Goal: Task Accomplishment & Management: Complete application form

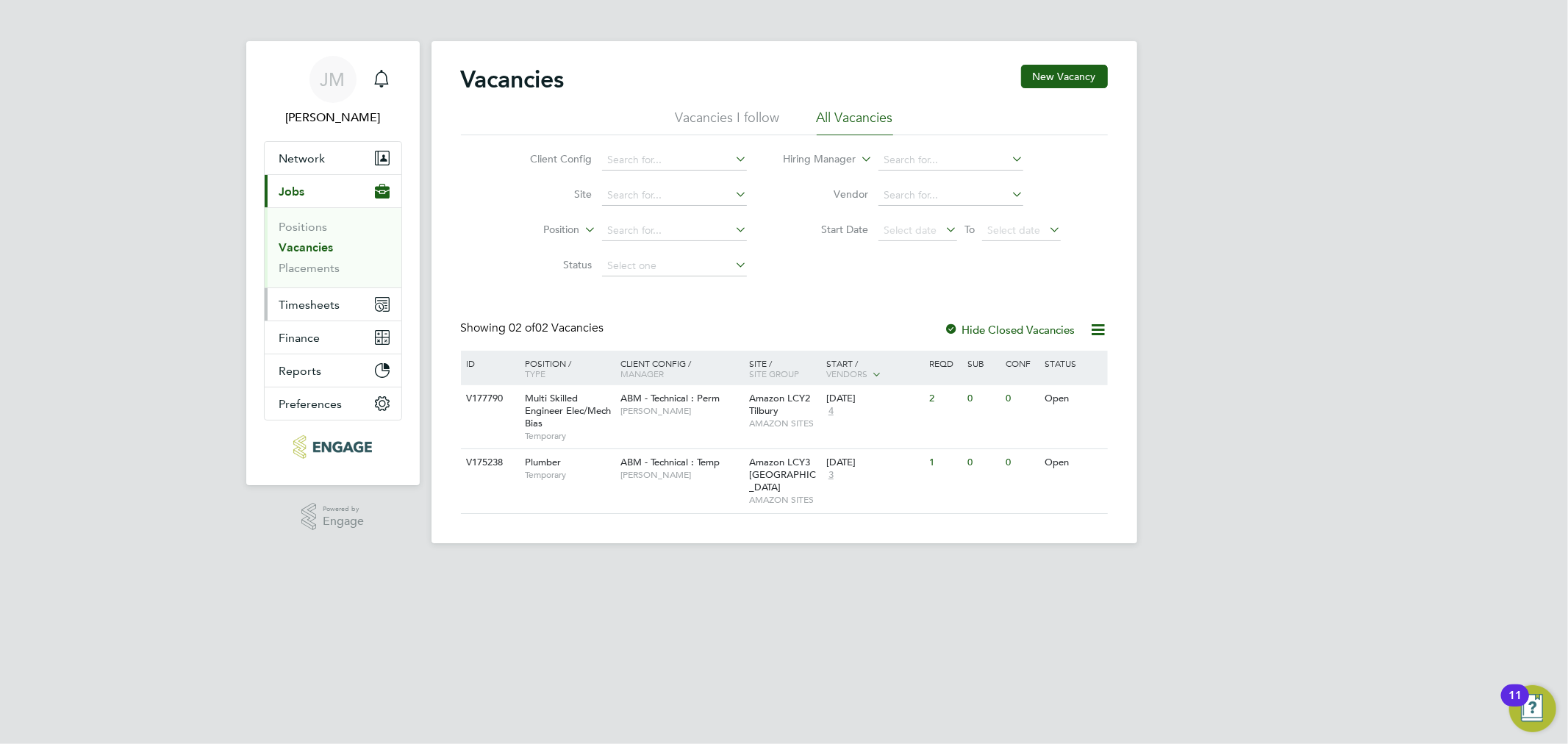
click at [353, 304] on button "Timesheets" at bounding box center [333, 304] width 137 height 33
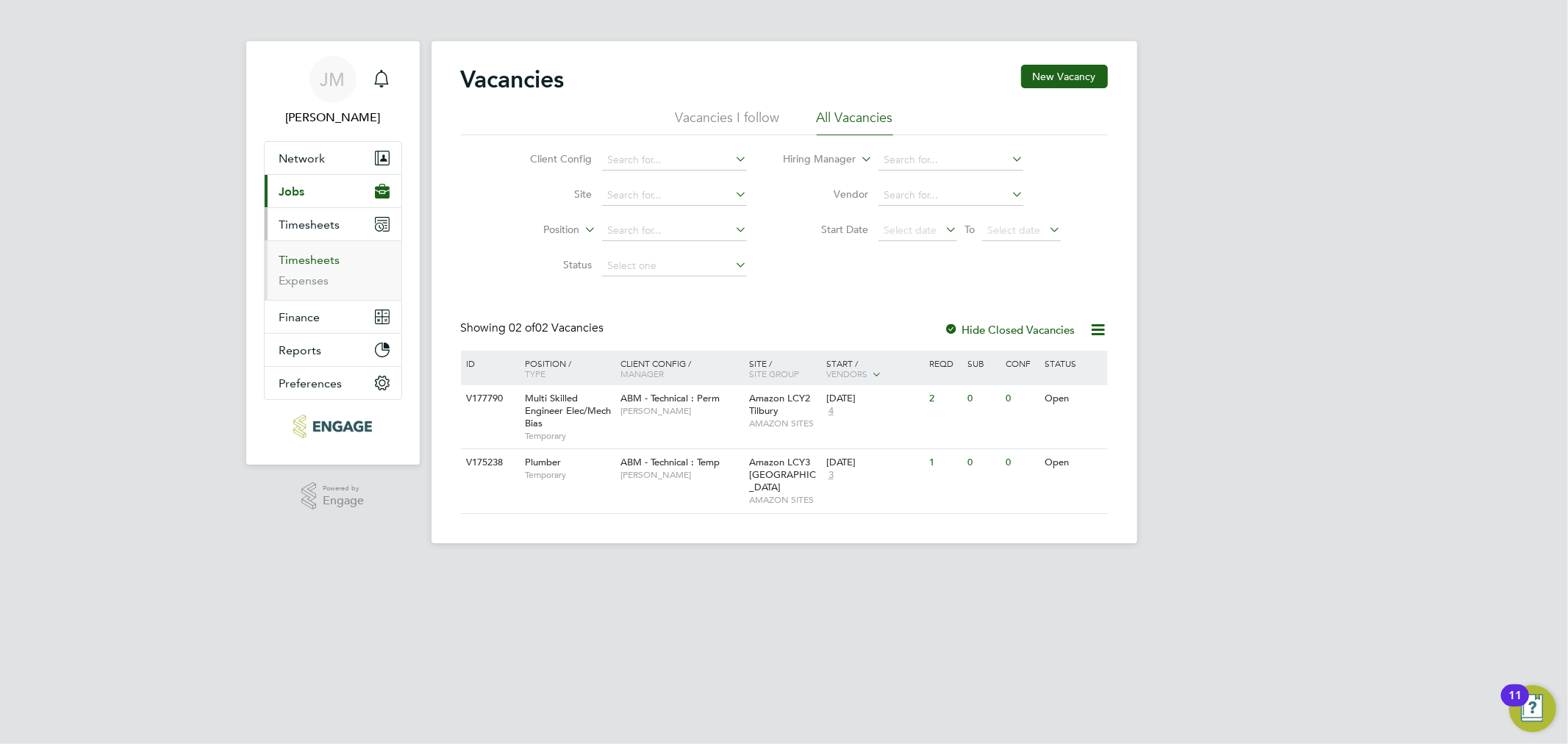
click at [327, 257] on link "Timesheets" at bounding box center [309, 260] width 61 height 14
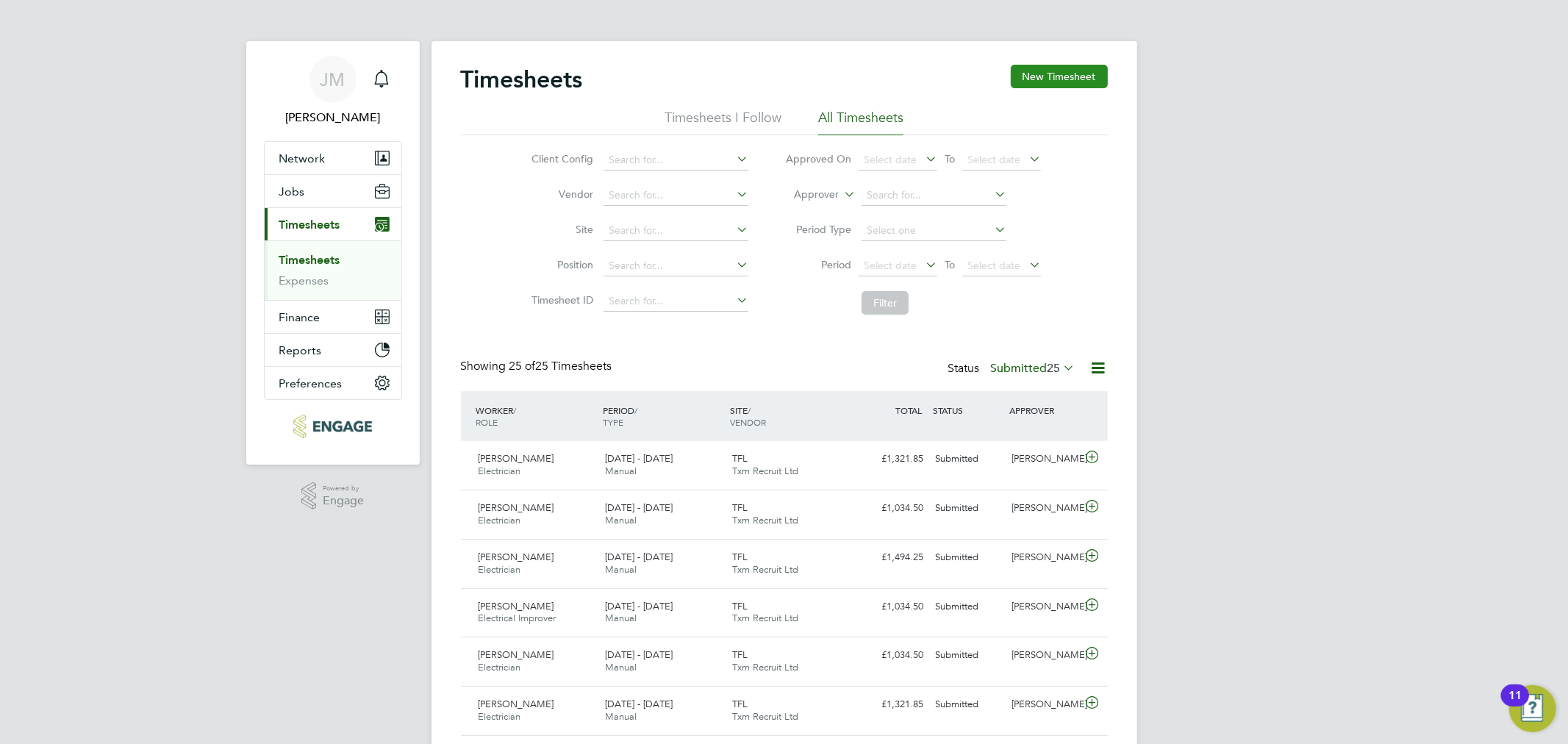
click at [1036, 72] on button "New Timesheet" at bounding box center [1059, 76] width 97 height 24
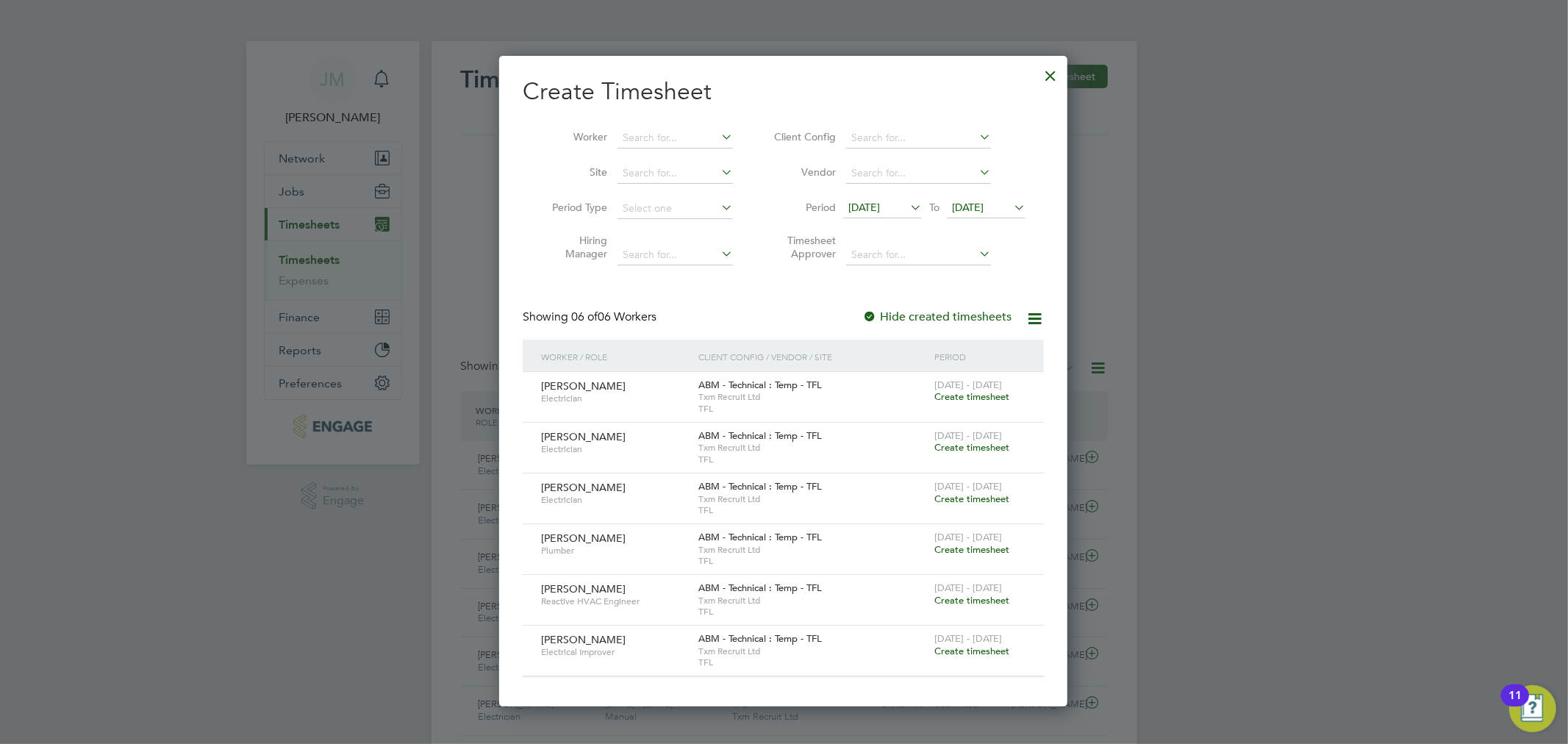
click at [969, 599] on span "Create timesheet" at bounding box center [972, 600] width 75 height 12
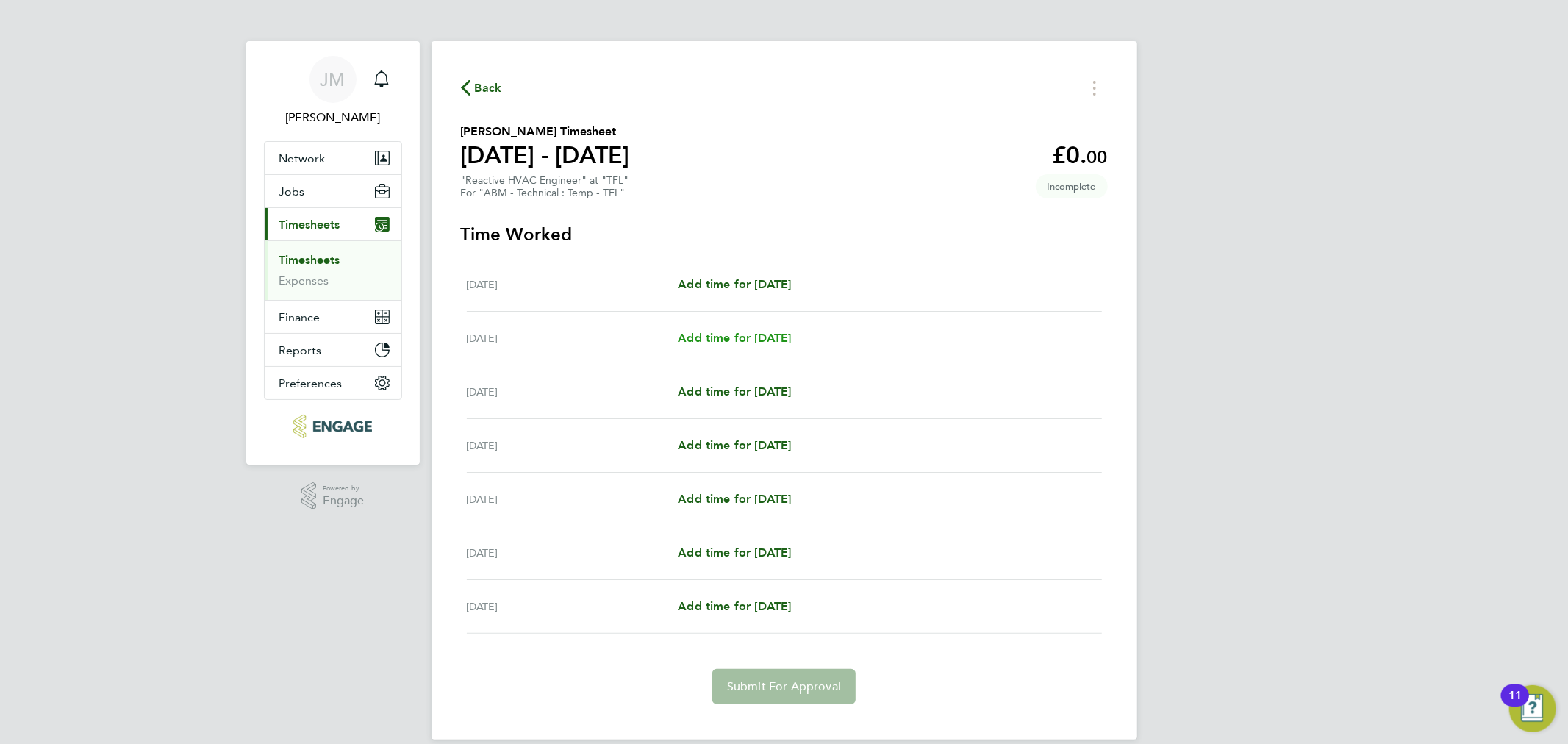
click at [768, 337] on span "Add time for [DATE]" at bounding box center [734, 338] width 113 height 14
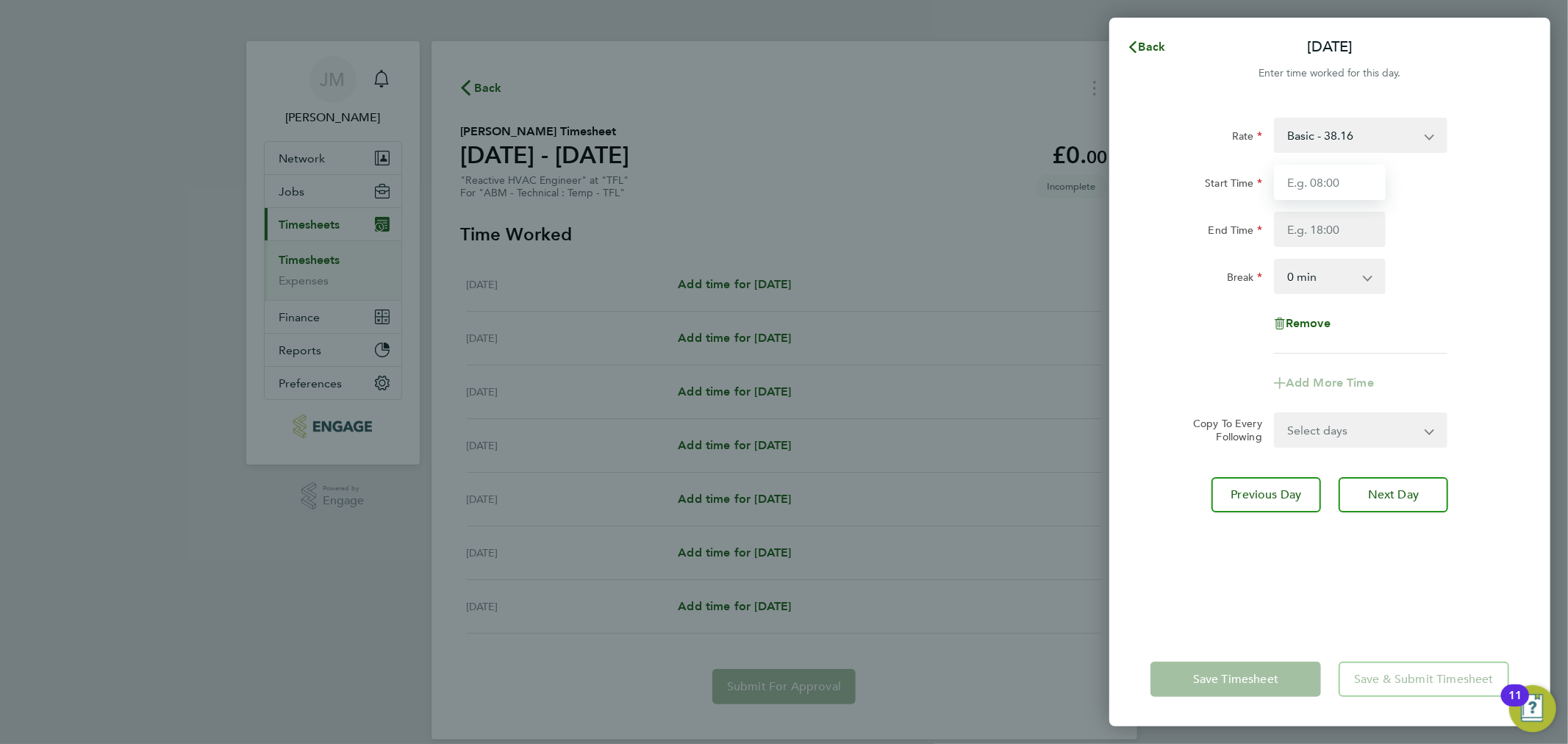
click at [1290, 192] on input "Start Time" at bounding box center [1329, 183] width 112 height 35
type input "07:00"
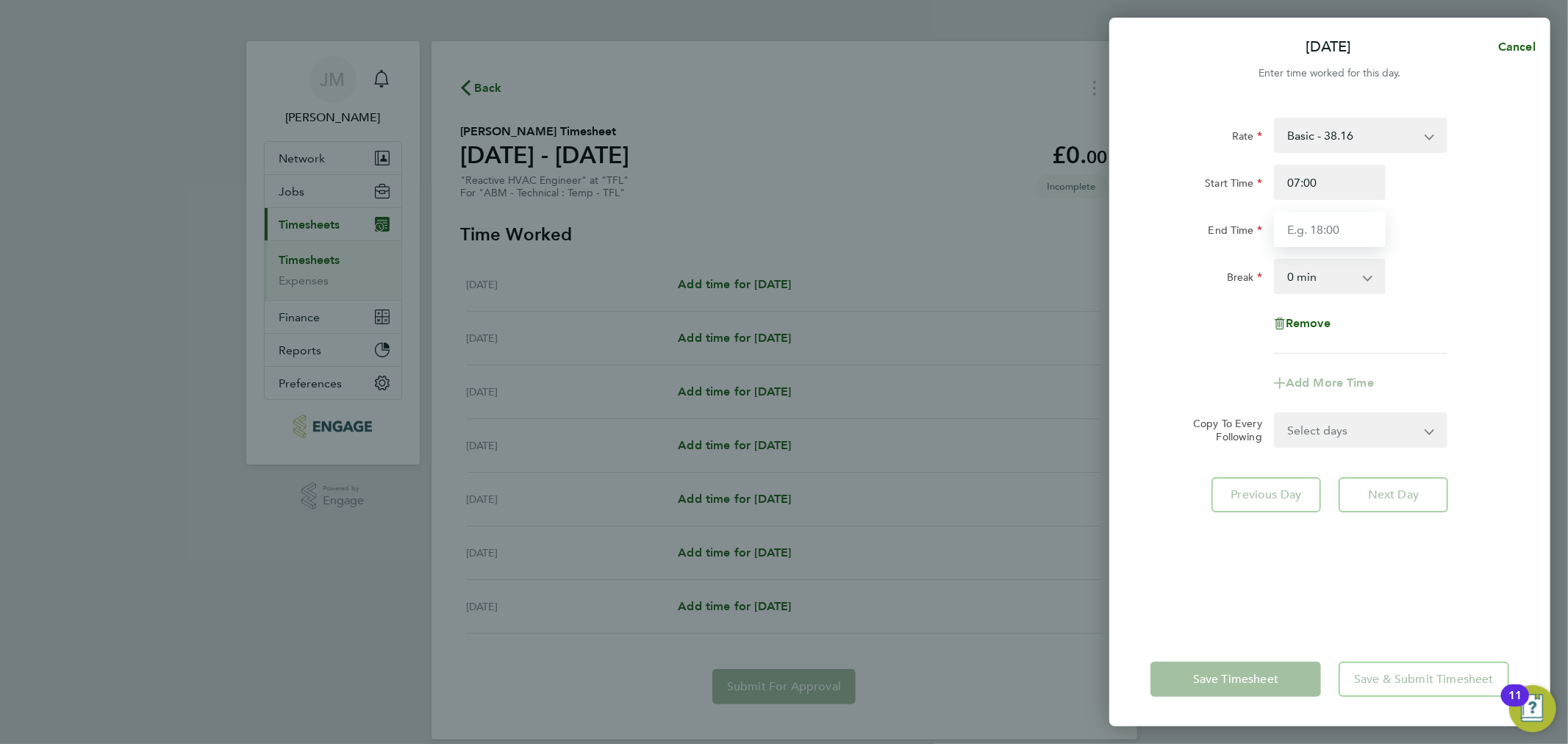
click at [1306, 231] on input "End Time" at bounding box center [1329, 229] width 112 height 35
type input "19:00"
click at [1393, 558] on div "Rate Basic - 38.16 Start Time 07:00 End Time 19:00 Break 0 min 15 min 30 min 45…" at bounding box center [1330, 366] width 441 height 533
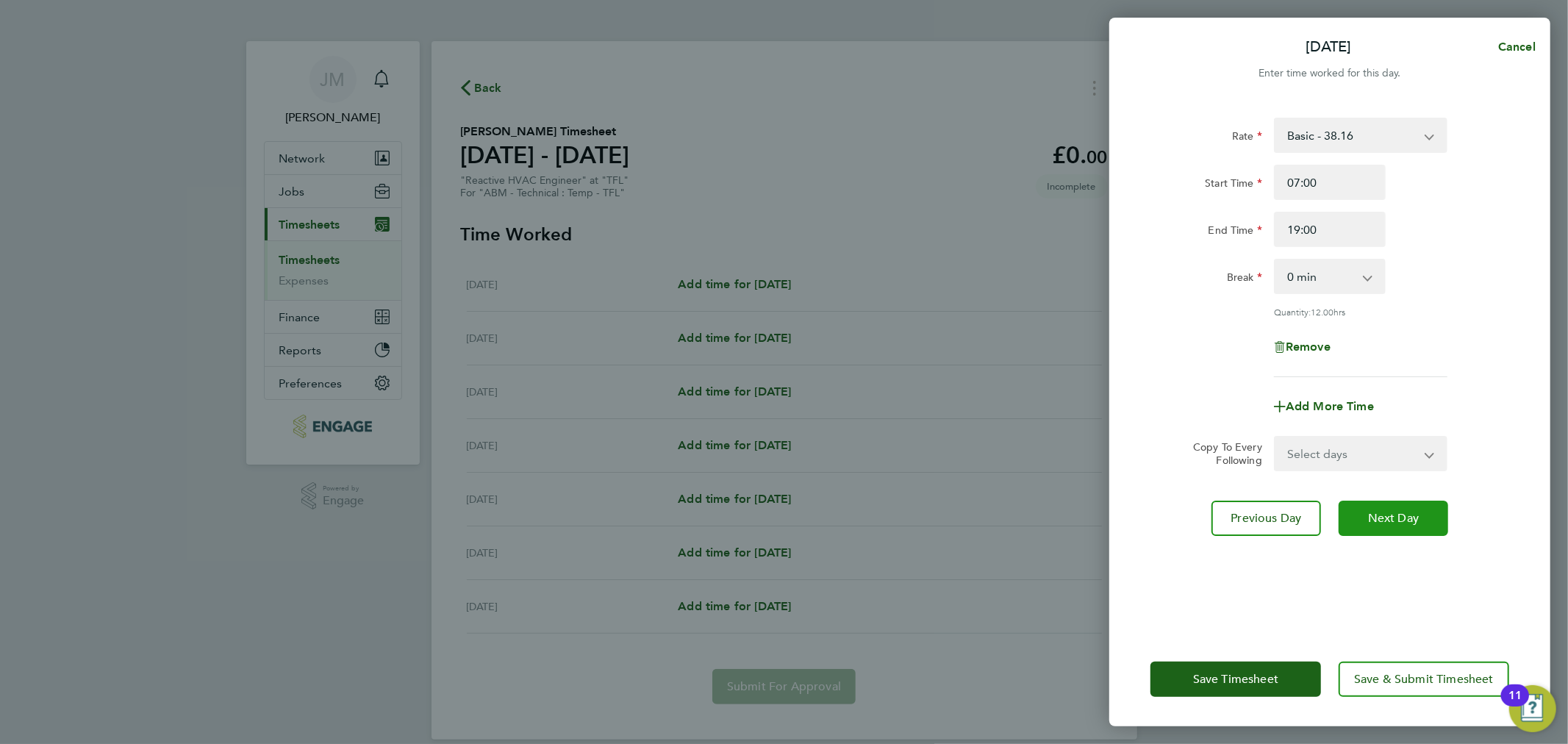
click at [1411, 501] on button "Next Day" at bounding box center [1393, 518] width 110 height 35
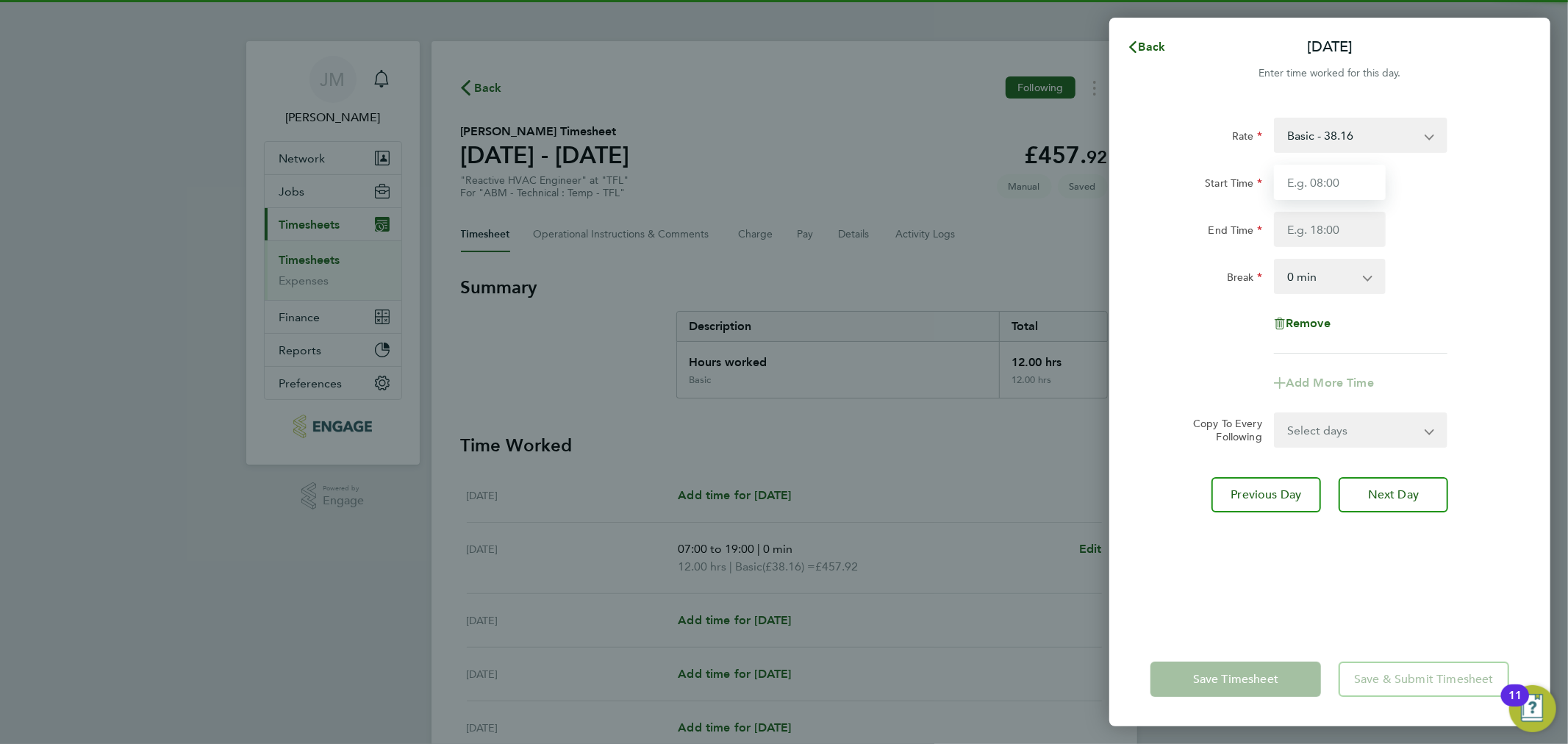
click at [1319, 184] on input "Start Time" at bounding box center [1329, 183] width 112 height 35
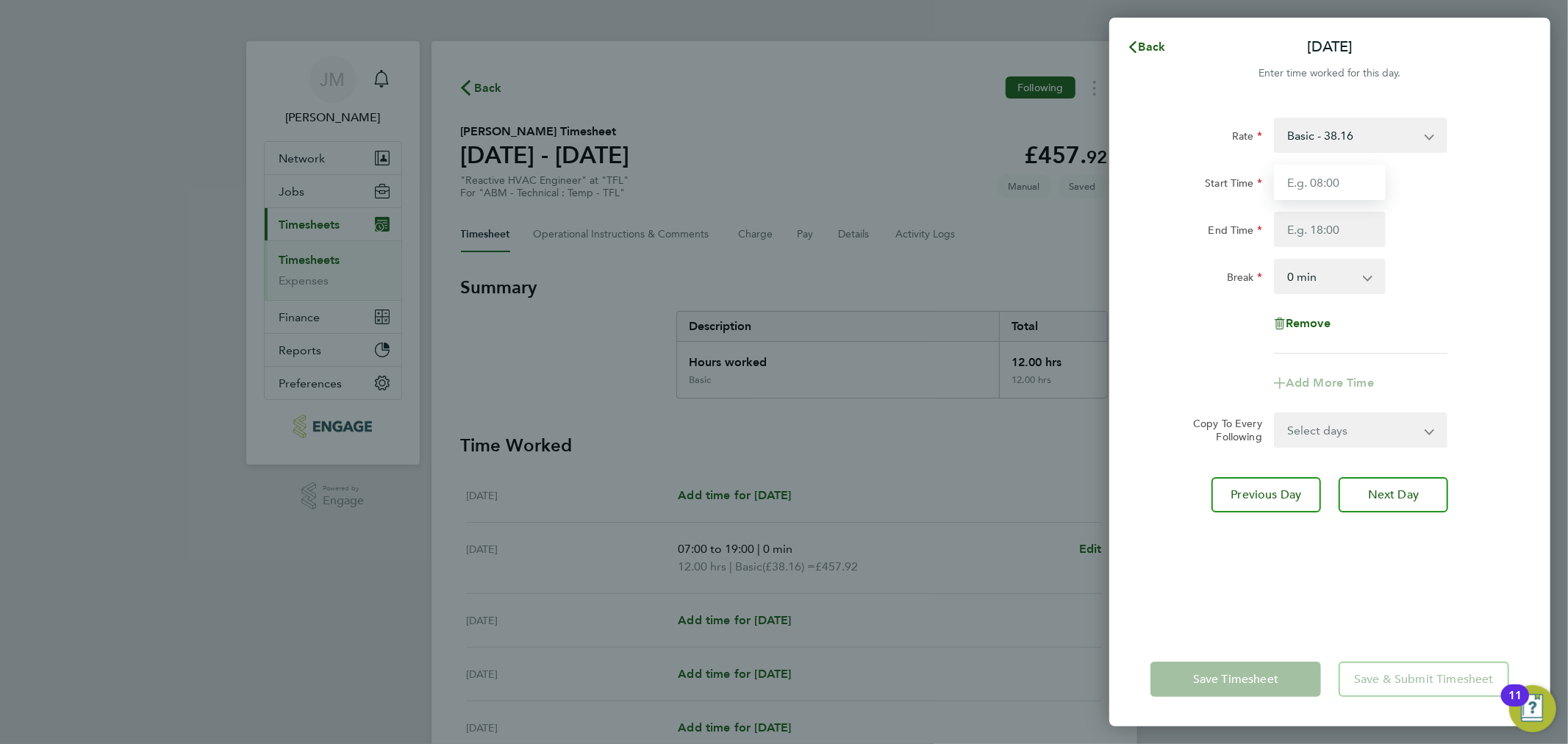
type input "07:00"
click at [1314, 234] on input "End Time" at bounding box center [1329, 229] width 112 height 35
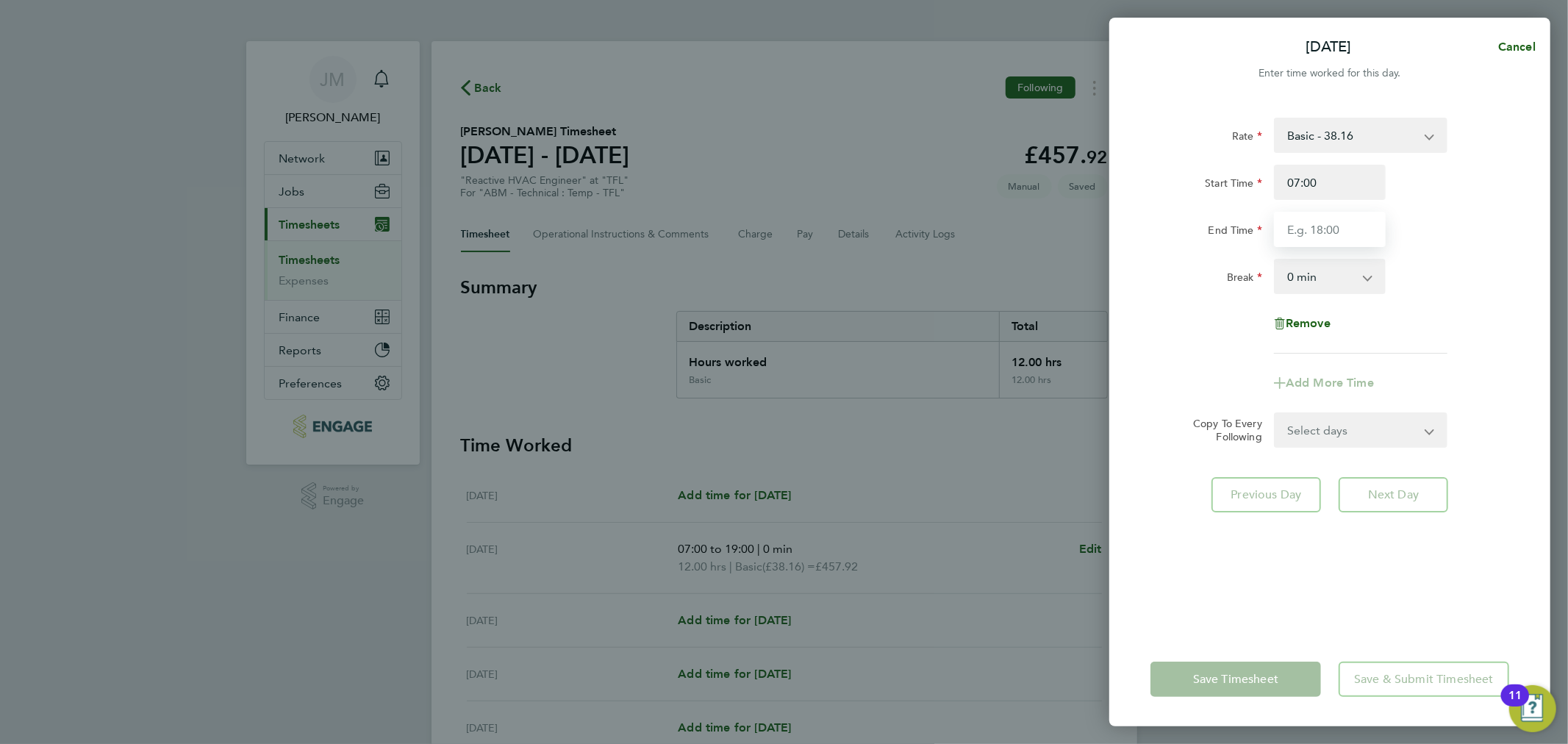
type input "19:00"
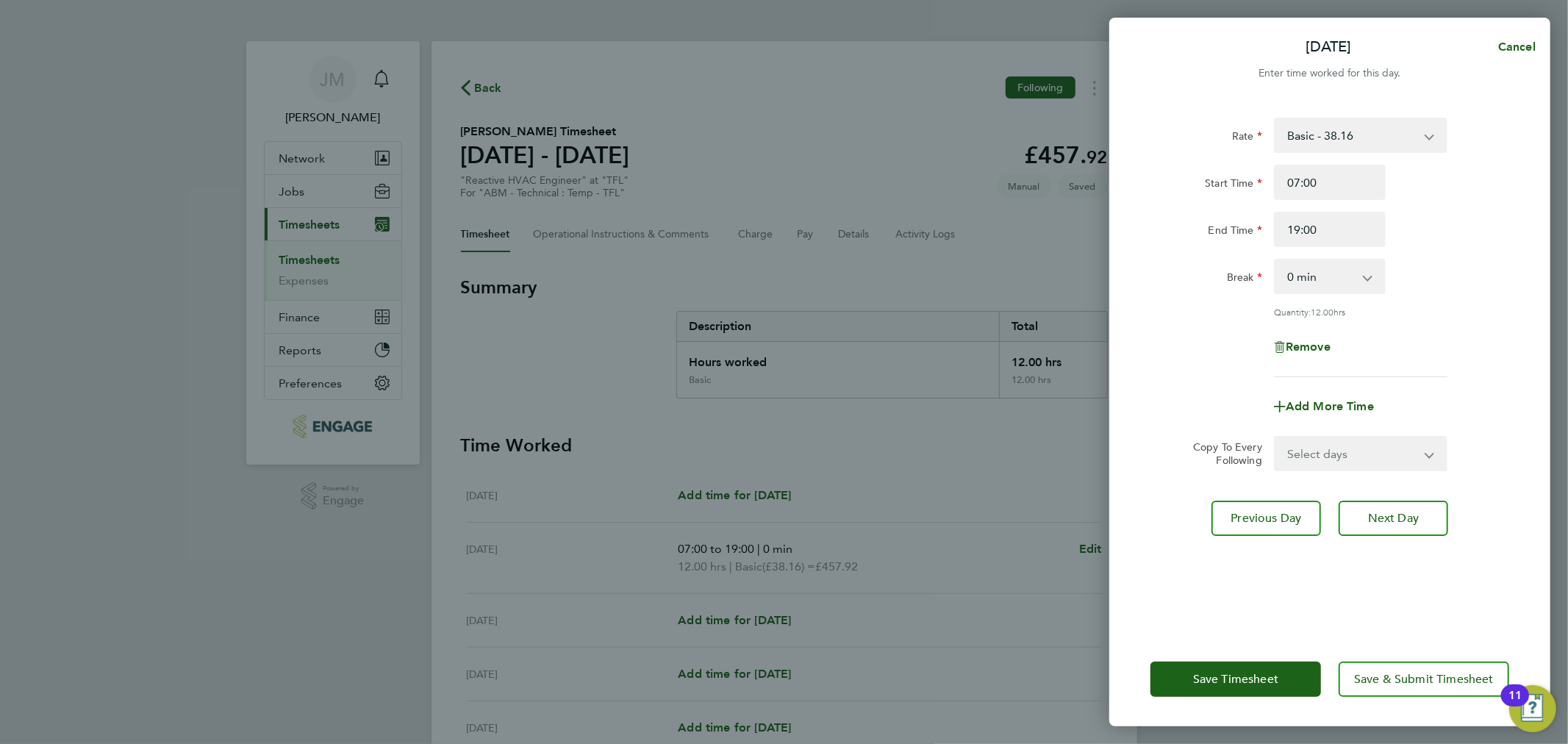
click at [1402, 493] on div "Rate Basic - 38.16 Start Time 07:00 End Time 19:00 Break 0 min 15 min 30 min 45…" at bounding box center [1330, 366] width 441 height 533
click at [1413, 518] on span "Next Day" at bounding box center [1393, 518] width 51 height 14
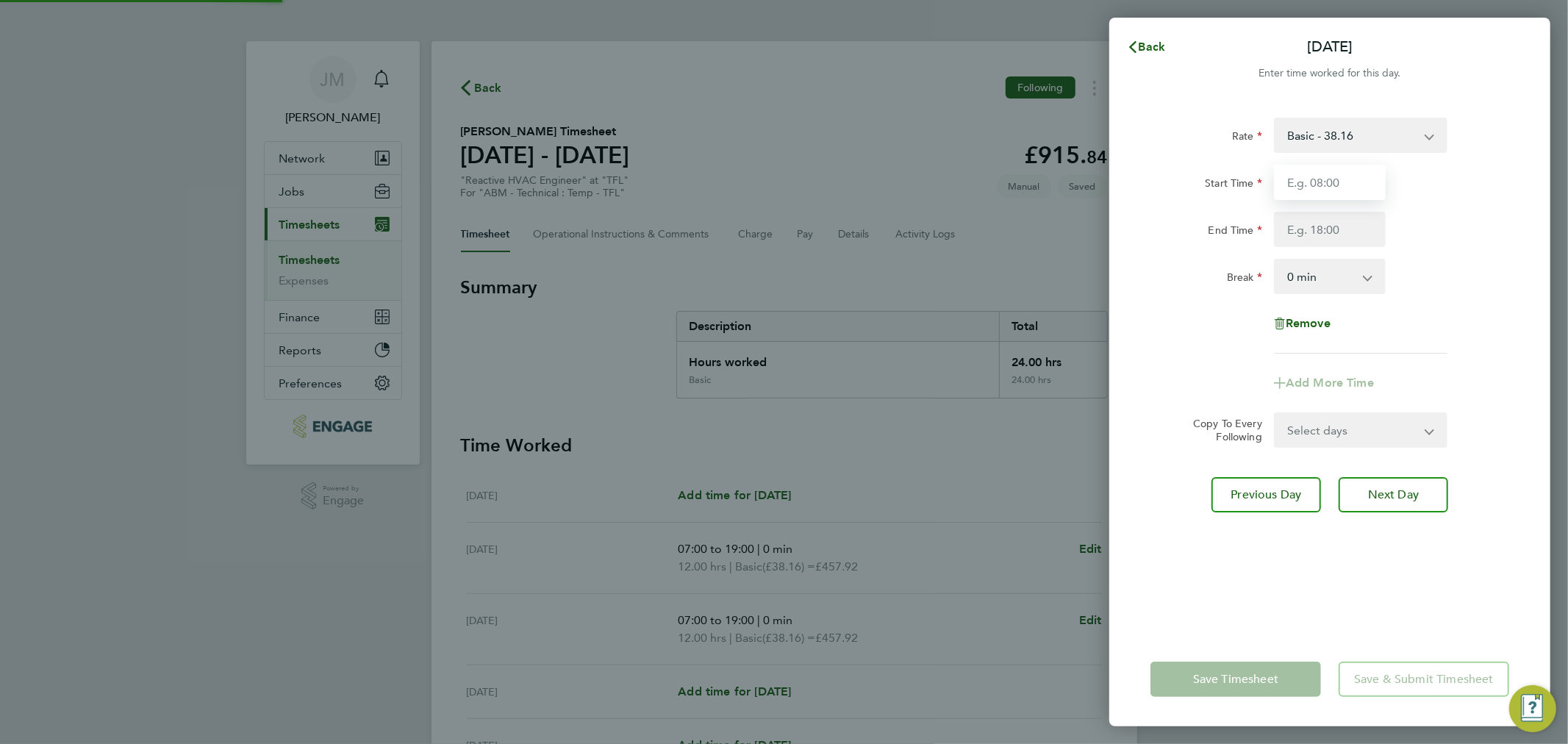
click at [1309, 180] on input "Start Time" at bounding box center [1329, 183] width 112 height 35
type input "07:00"
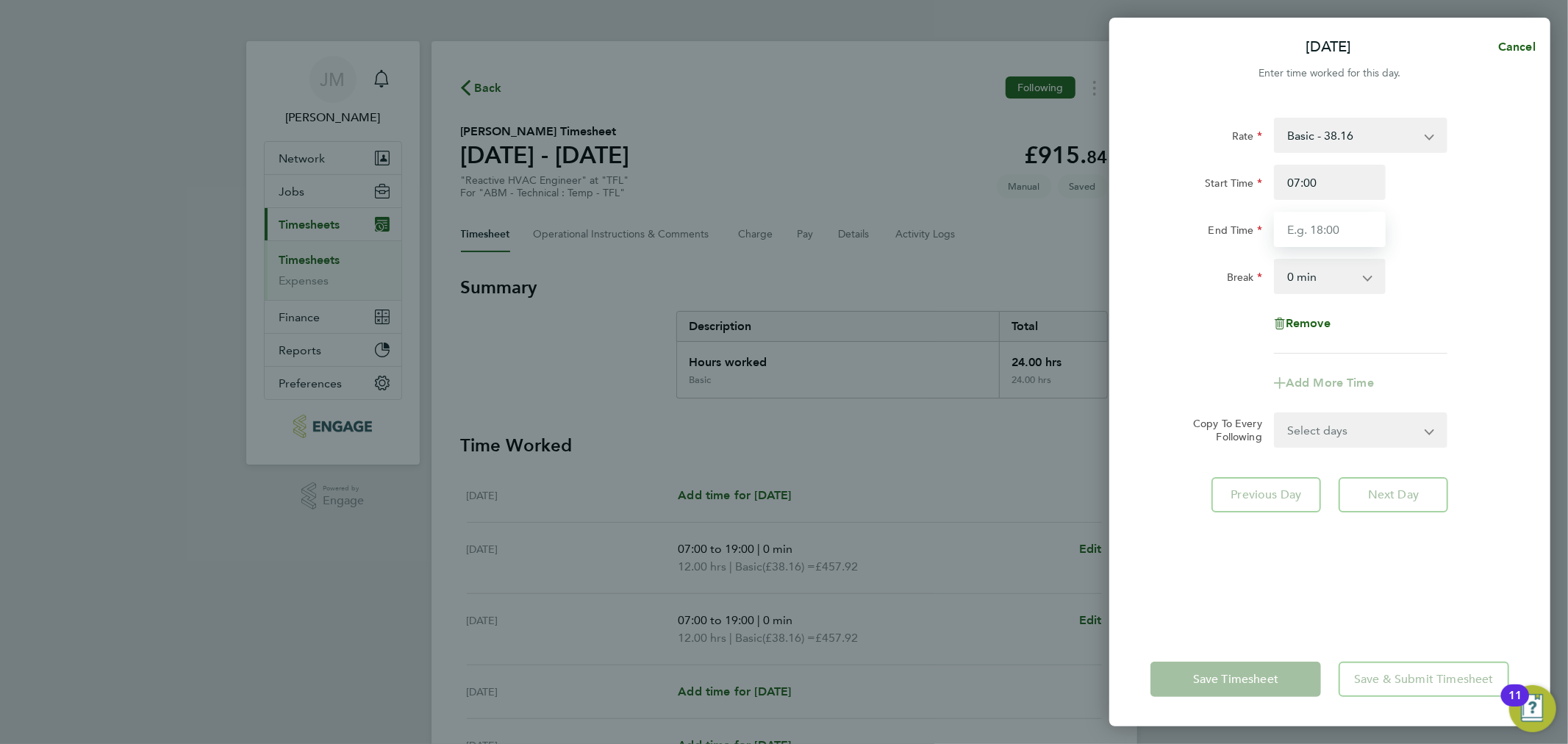
click at [1312, 235] on input "End Time" at bounding box center [1329, 229] width 112 height 35
type input "19:00"
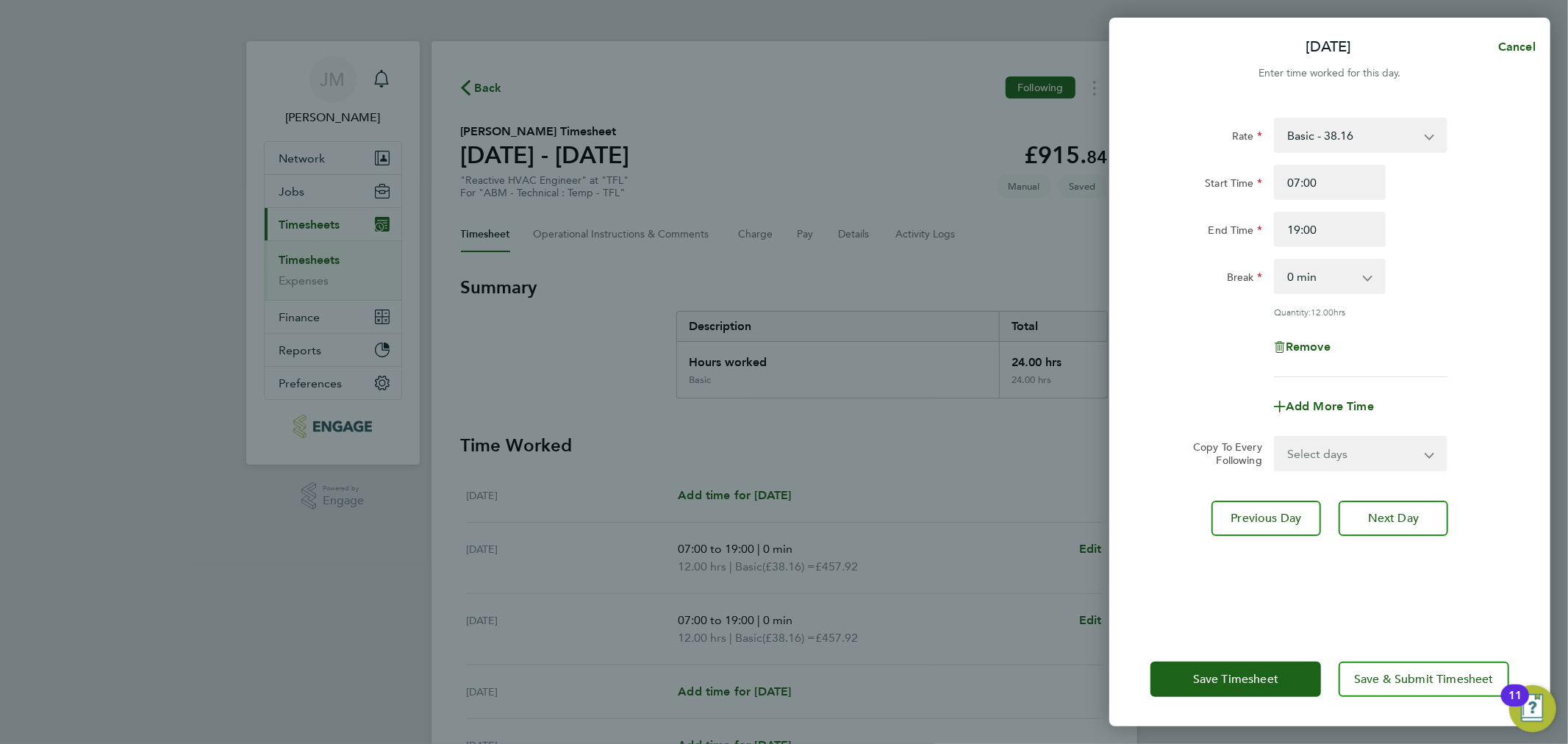
click at [1417, 488] on div "Rate Basic - 38.16 Start Time 07:00 End Time 19:00 Break 0 min 15 min 30 min 45…" at bounding box center [1330, 366] width 441 height 533
click at [1419, 503] on button "Next Day" at bounding box center [1393, 518] width 110 height 35
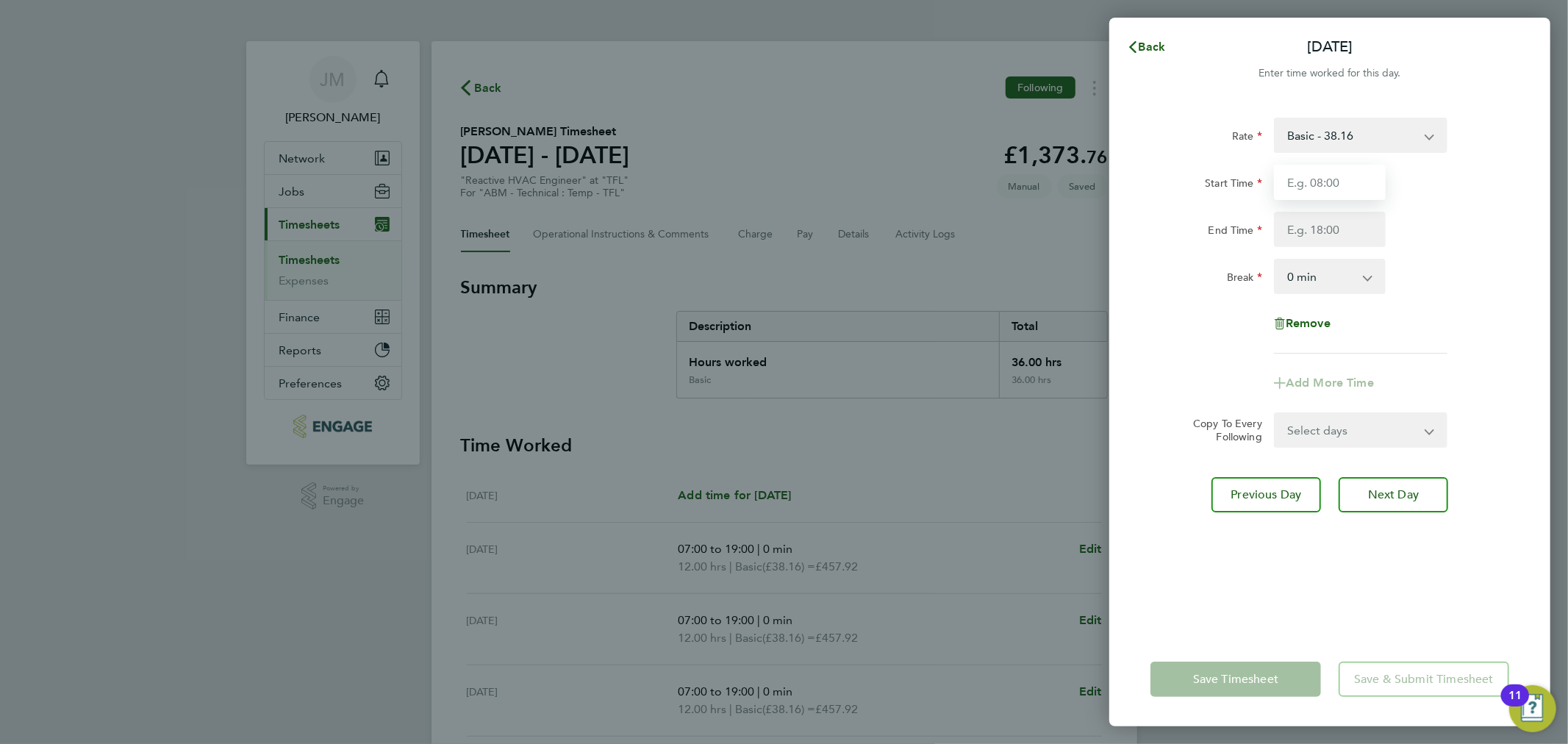
click at [1316, 183] on input "Start Time" at bounding box center [1329, 183] width 112 height 35
type input "07:00"
click at [1292, 234] on input "End Time" at bounding box center [1329, 229] width 112 height 35
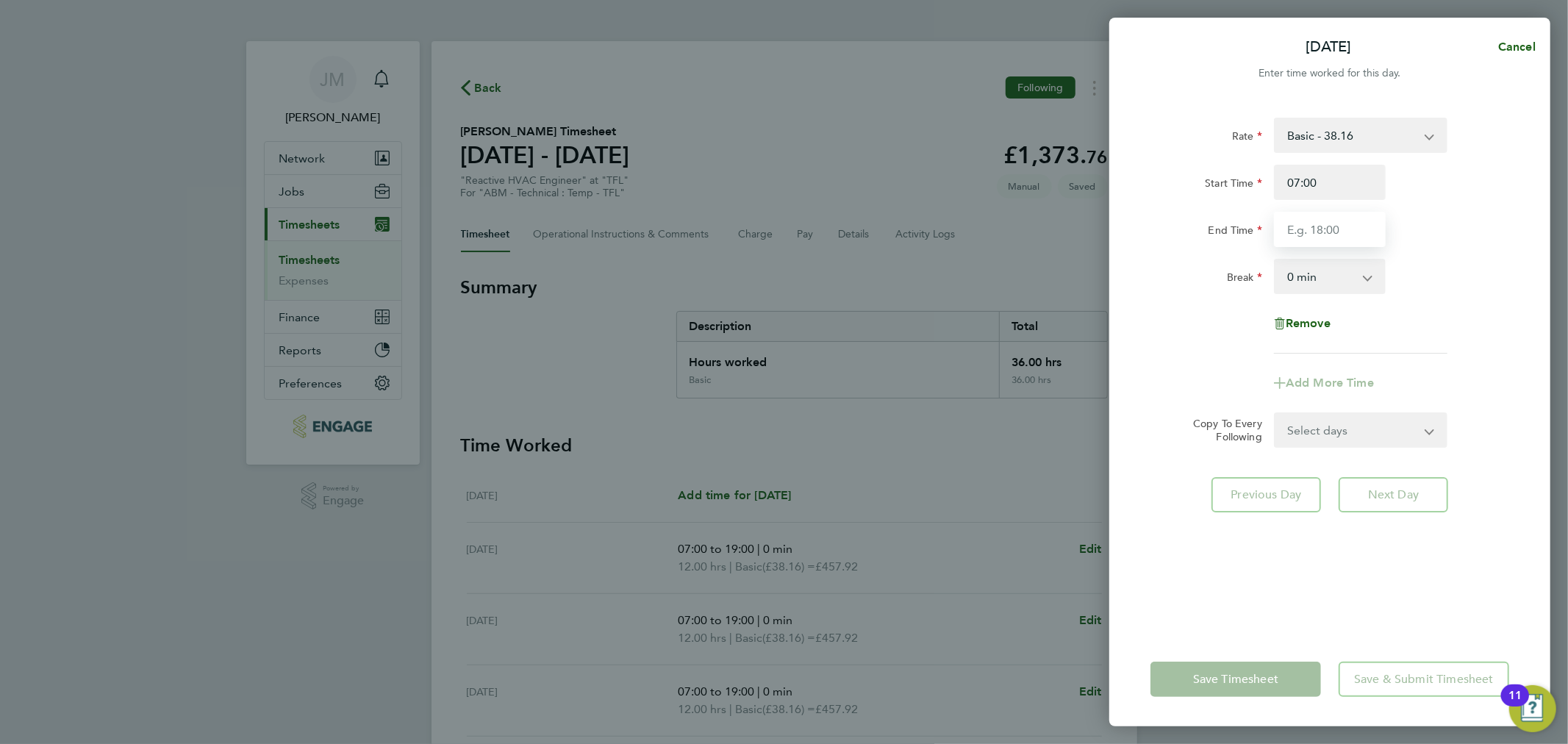
type input "19:00"
click at [1411, 547] on div "Rate Basic - 38.16 Start Time 07:00 End Time 19:00 Break 0 min 15 min 30 min 45…" at bounding box center [1330, 366] width 441 height 533
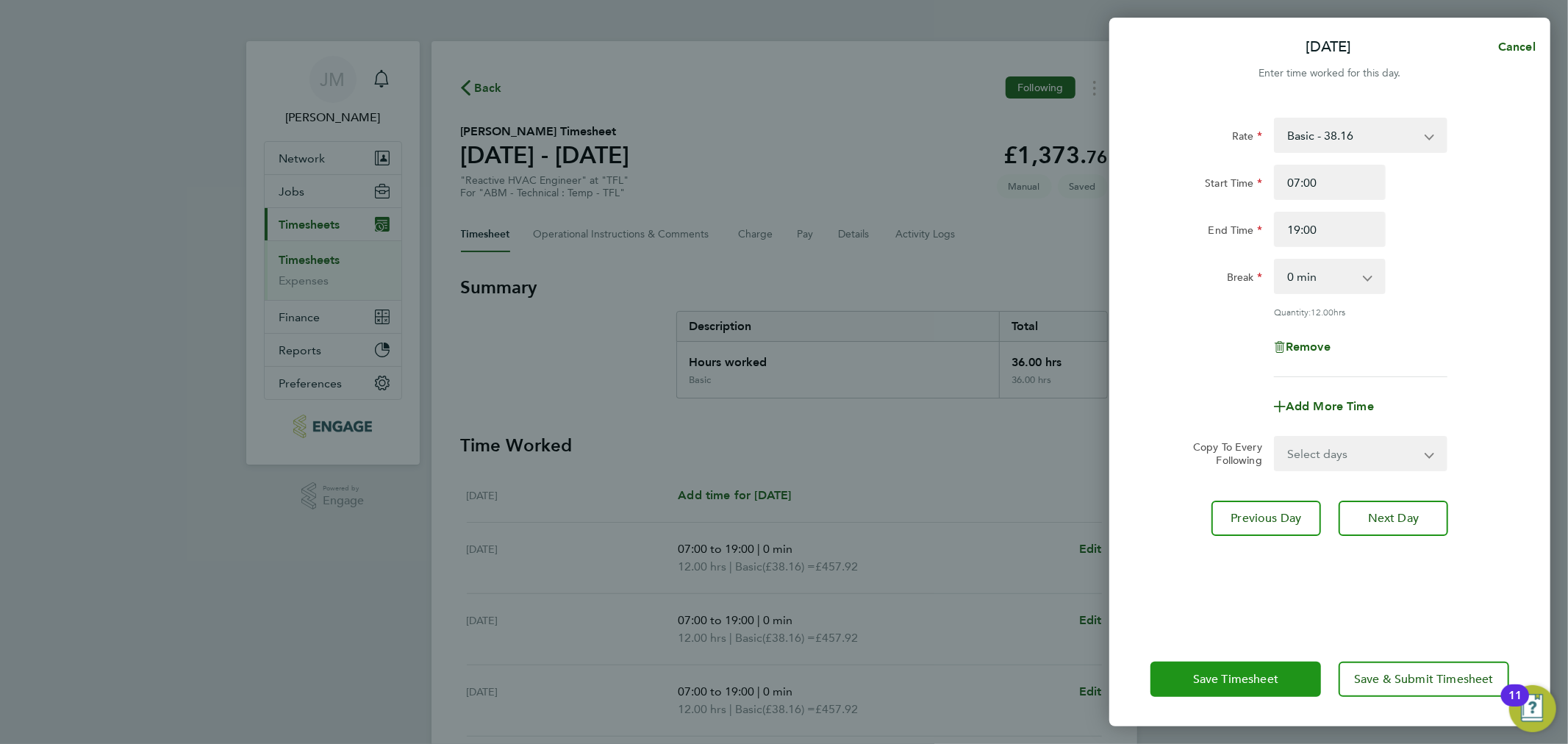
click at [1285, 678] on button "Save Timesheet" at bounding box center [1236, 679] width 170 height 35
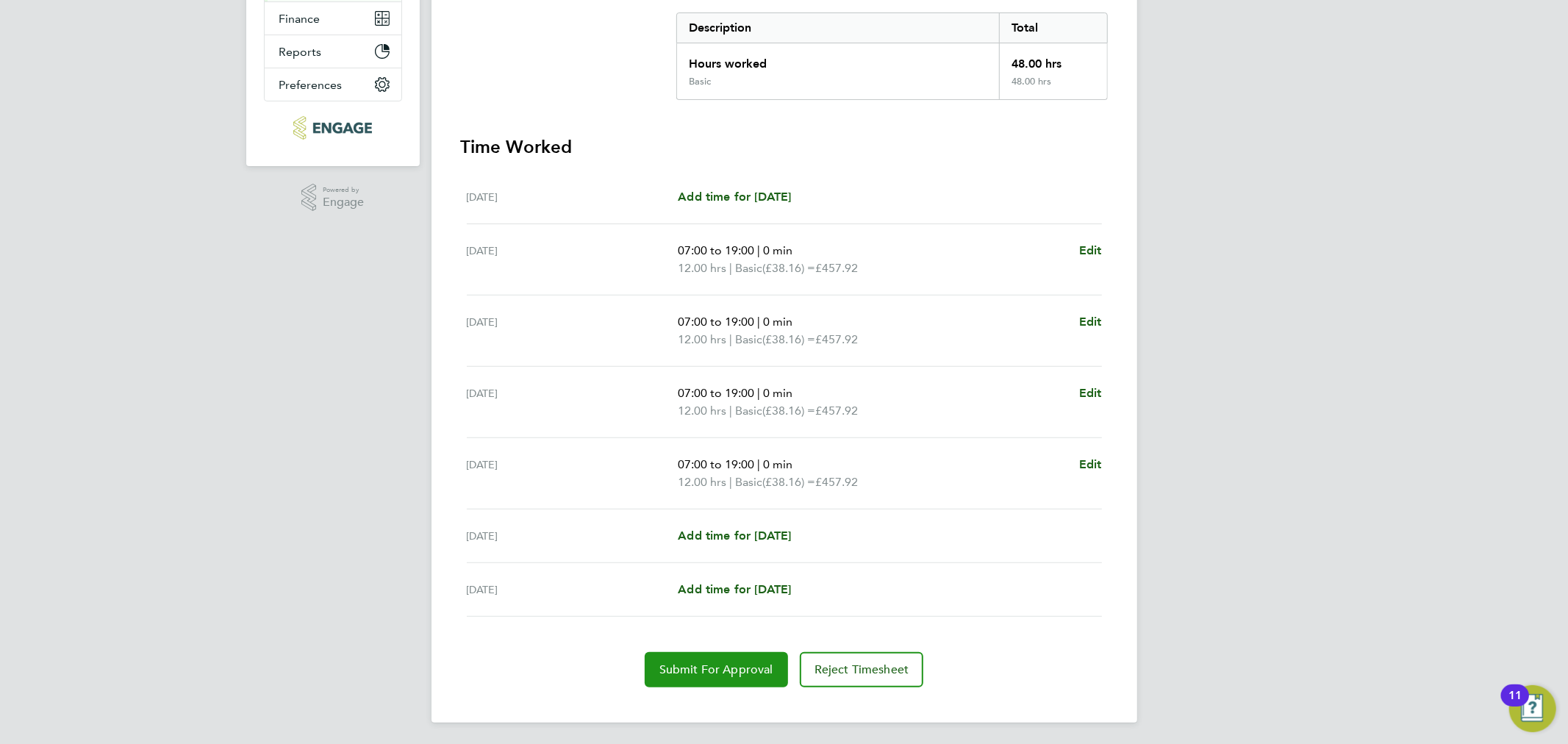
click at [755, 672] on span "Submit For Approval" at bounding box center [716, 669] width 114 height 14
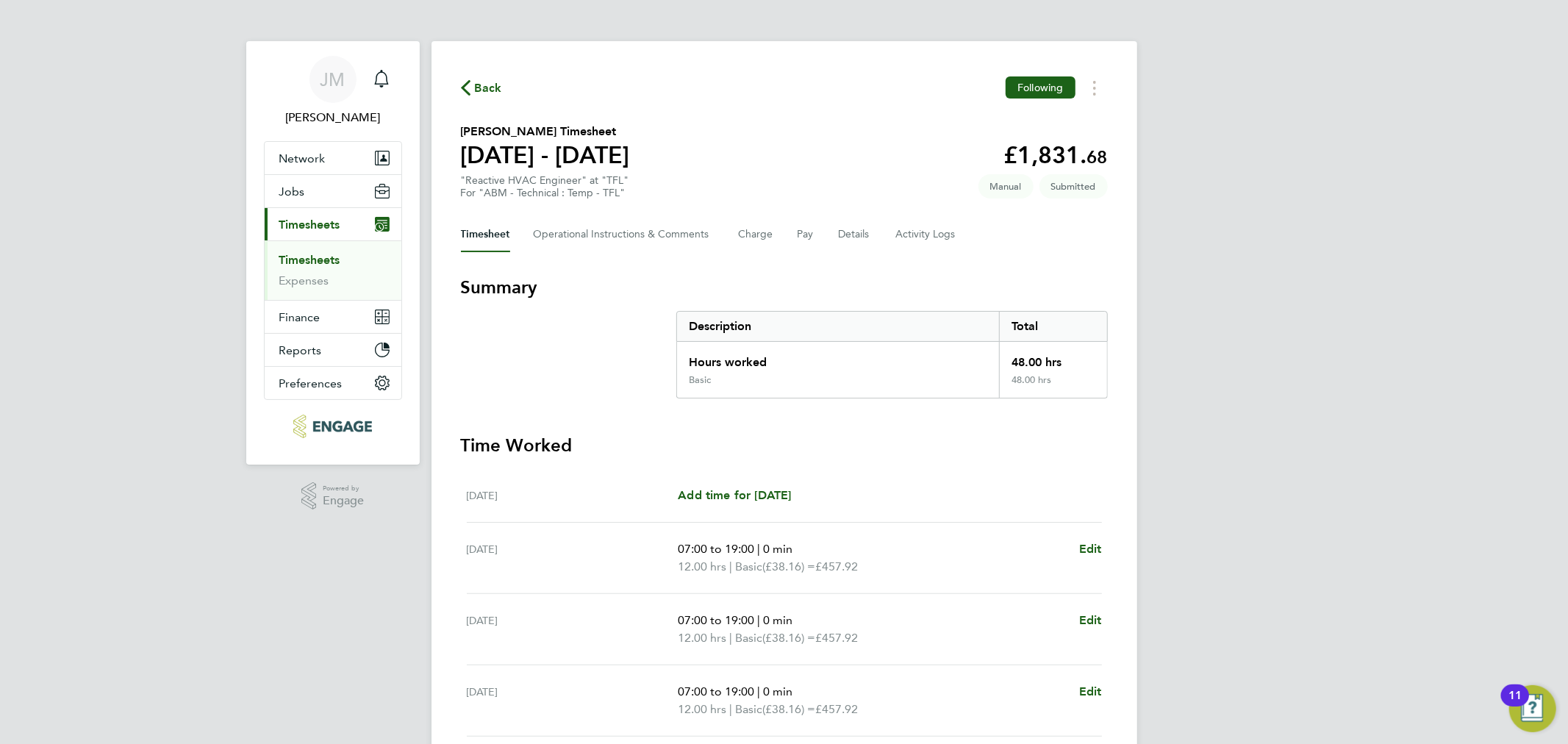
click at [313, 260] on link "Timesheets" at bounding box center [309, 260] width 61 height 14
